Goal: Check status: Check status

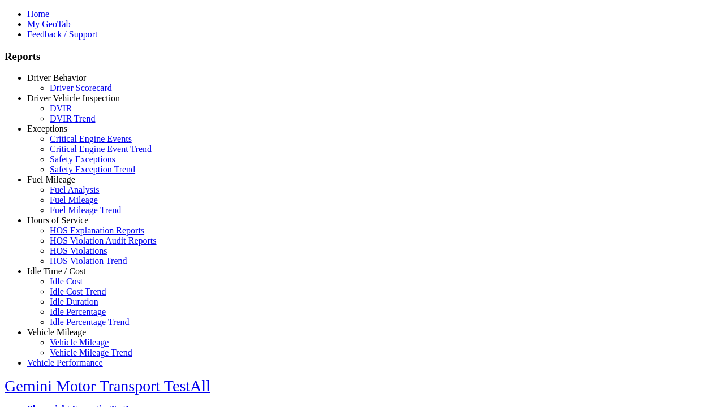
click at [65, 83] on link "Driver Behavior" at bounding box center [56, 78] width 59 height 10
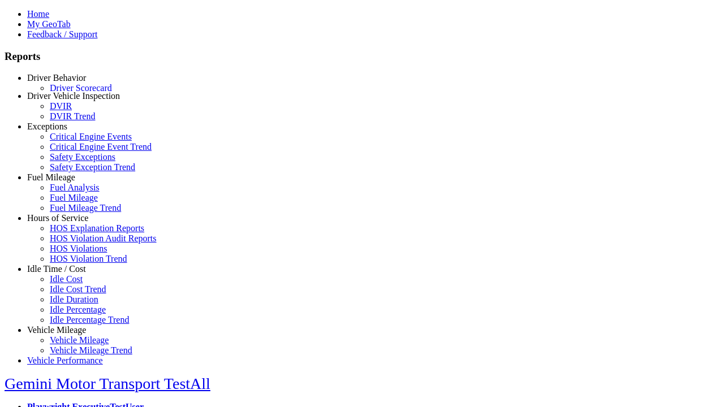
scroll to position [1, 0]
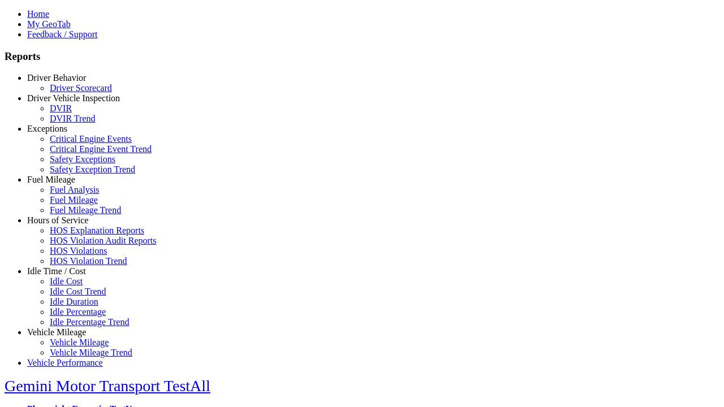
click at [74, 93] on link "Driver Scorecard" at bounding box center [81, 88] width 62 height 10
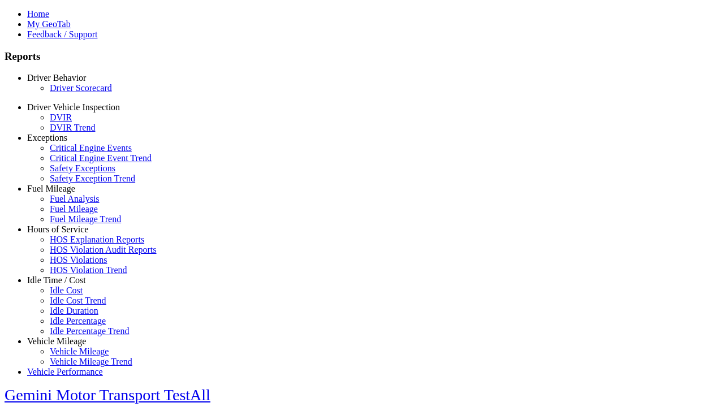
scroll to position [237, 0]
